Goal: Register for event/course

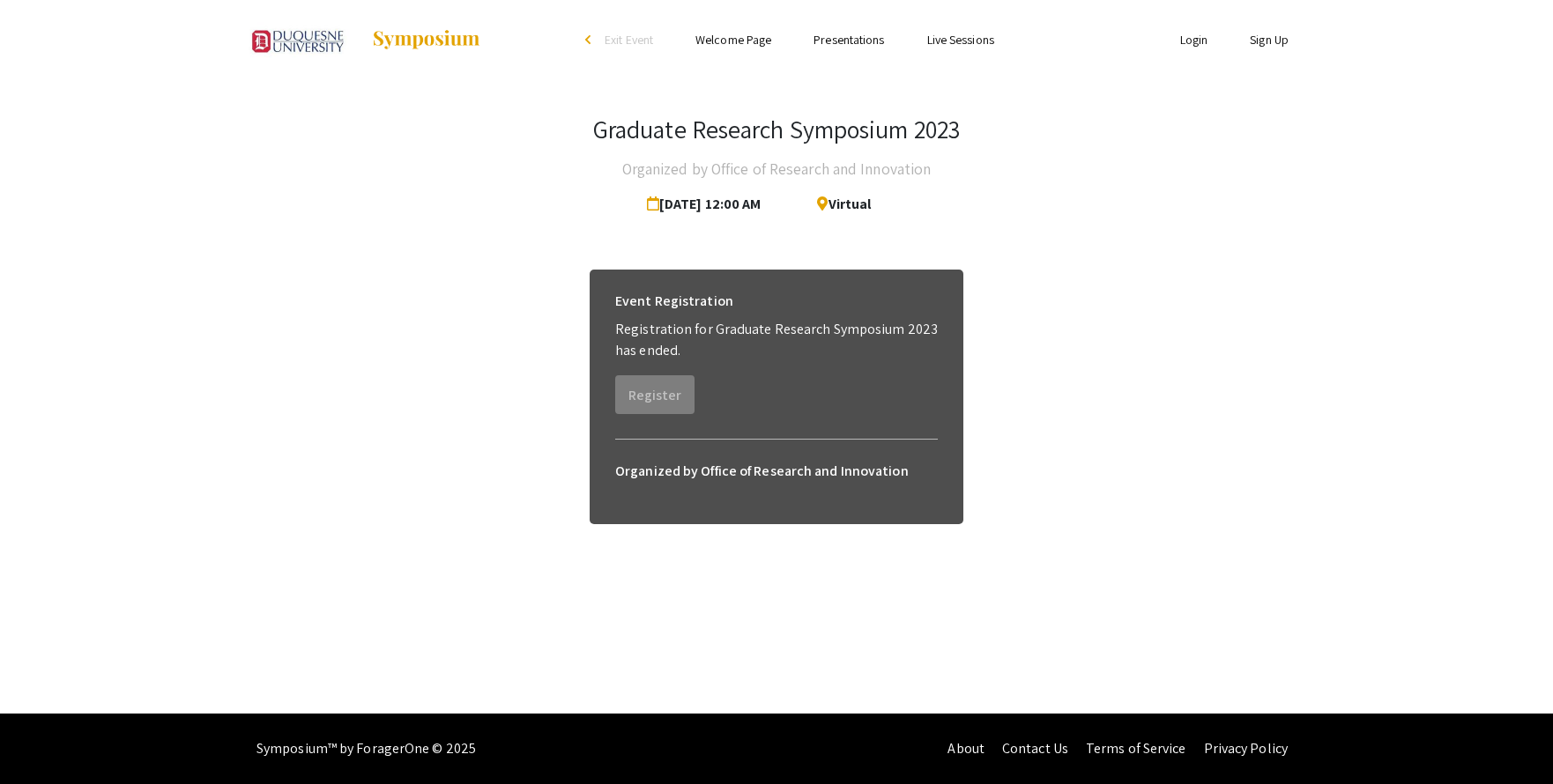
click at [404, 28] on link at bounding box center [362, 40] width 238 height 44
